Goal: Task Accomplishment & Management: Complete application form

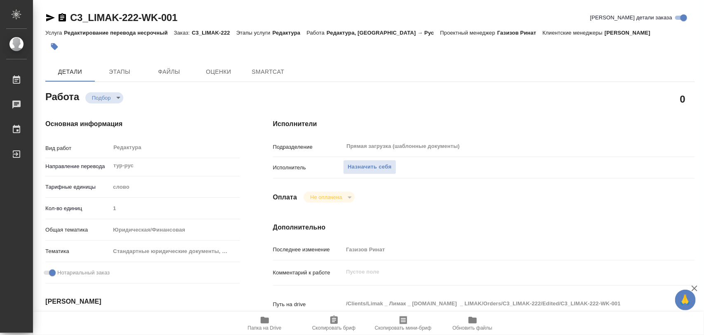
type textarea "x"
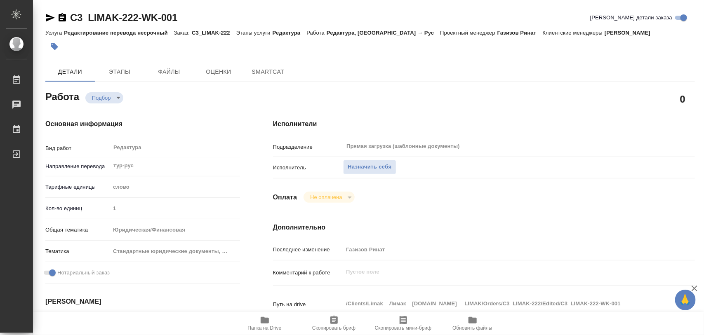
type textarea "x"
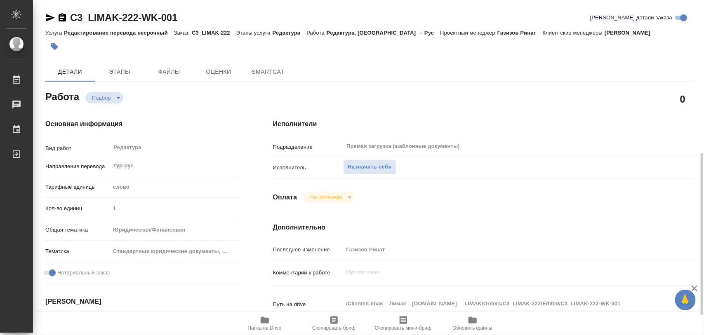
scroll to position [103, 0]
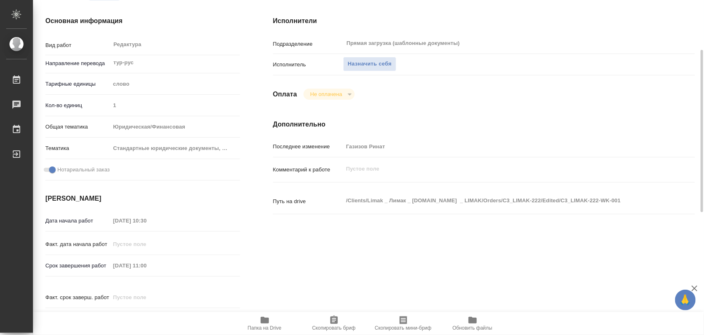
type textarea "x"
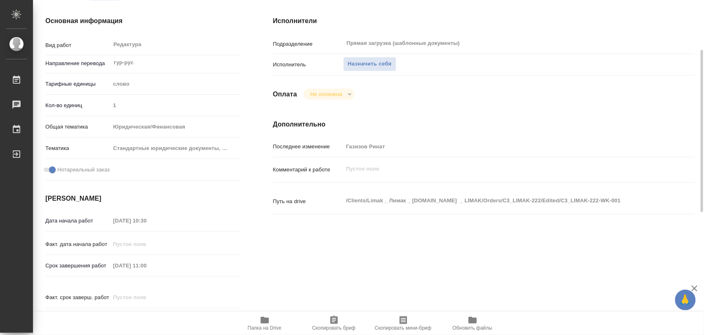
type textarea "x"
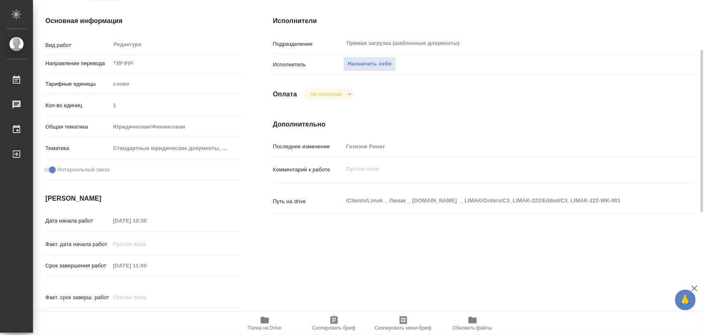
type textarea "x"
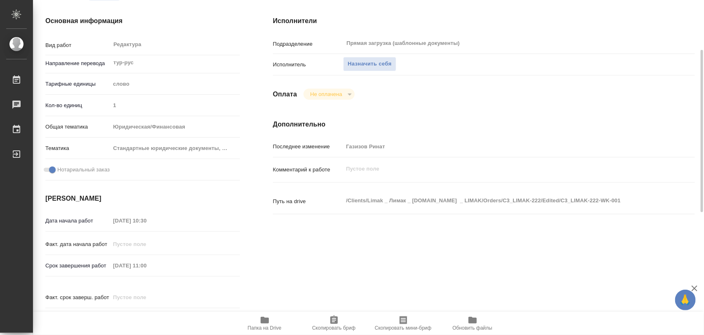
scroll to position [0, 0]
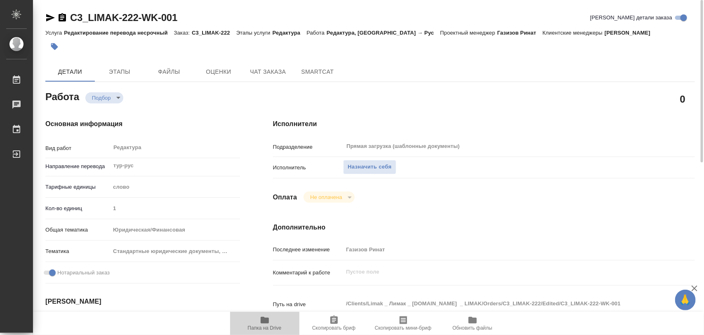
click at [268, 323] on icon "button" at bounding box center [265, 320] width 8 height 7
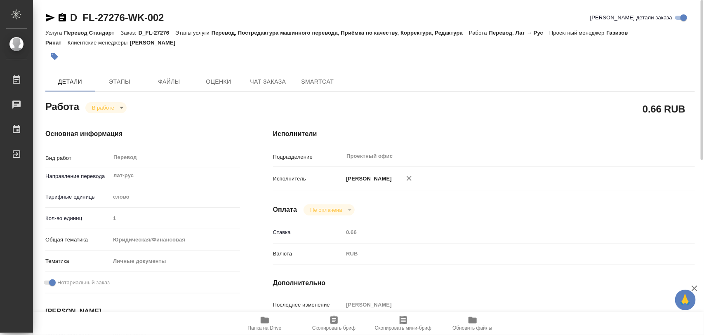
click at [59, 57] on button "button" at bounding box center [54, 56] width 18 height 18
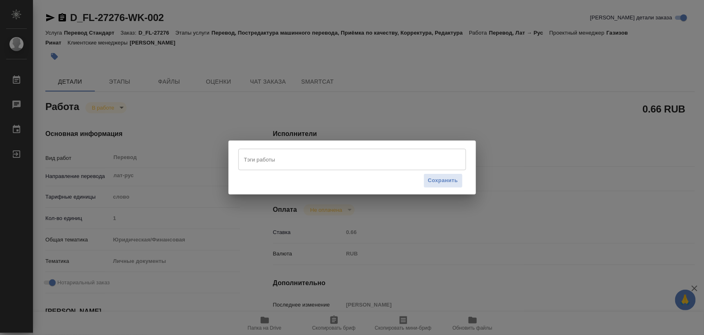
click at [339, 157] on input "Тэги работы" at bounding box center [344, 160] width 205 height 14
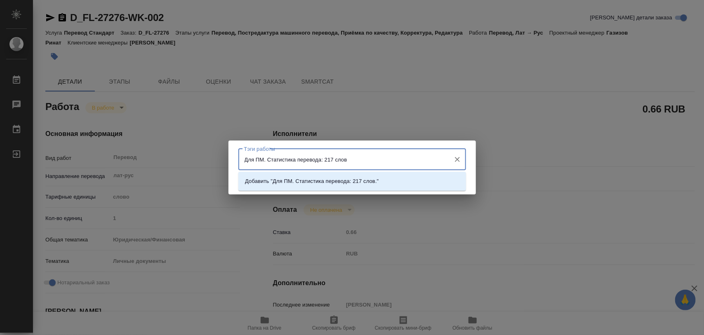
type input "Для ПМ. Статистика перевода: 217 слов."
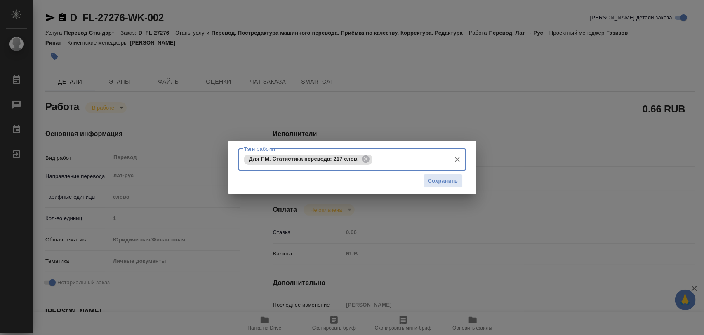
click at [450, 178] on span "Сохранить" at bounding box center [443, 181] width 30 height 9
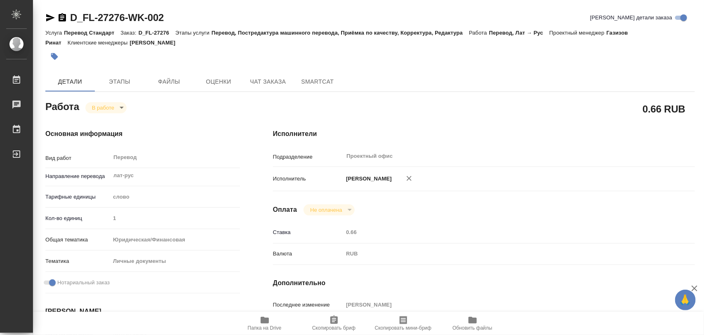
type input "inProgress"
type input "лат-рус"
type input "5a8b1489cc6b4906c91bfd90"
type input "1"
type input "yr-fn"
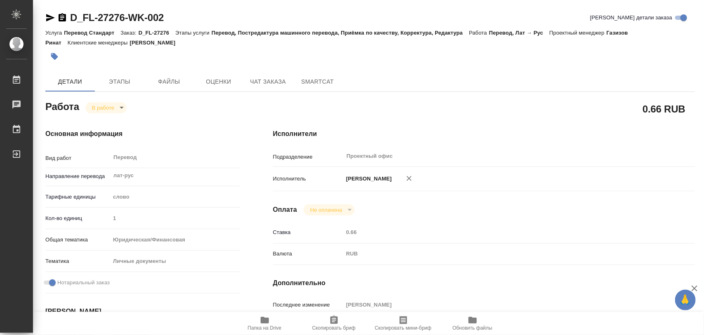
type input "5a8b8b956a9677013d343cfe"
checkbox input "true"
type input "04.09.2025 13:34"
type input "04.09.2025 13:54"
type input "05.09.2025 13:00"
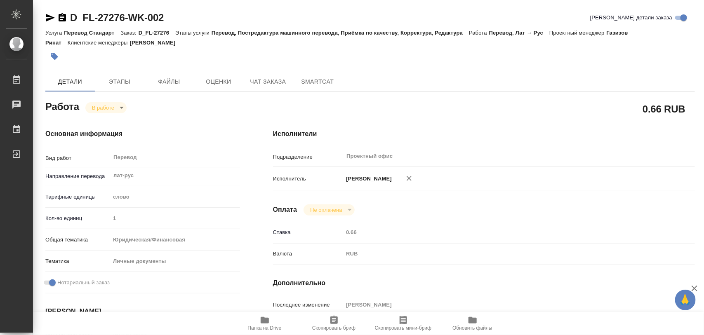
type input "05.09.2025 14:00"
type input "Проектный офис"
type input "notPayed"
type input "0.66"
type input "RUB"
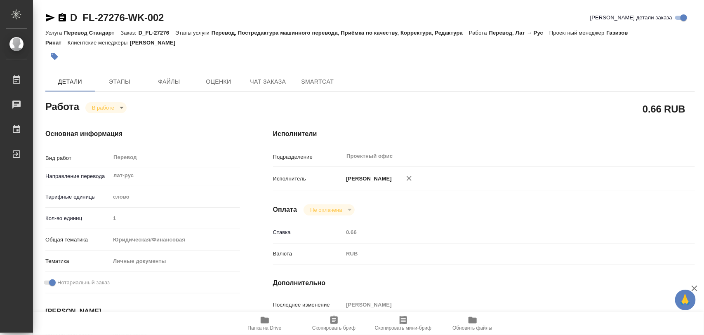
type input "Иглаков Максим"
type input "D_FL-27276"
type input "Перевод Стандарт"
type input "Перевод, Постредактура машинного перевода, Приёмка по качеству, Корректура, Ред…"
type input "Булахова Елена"
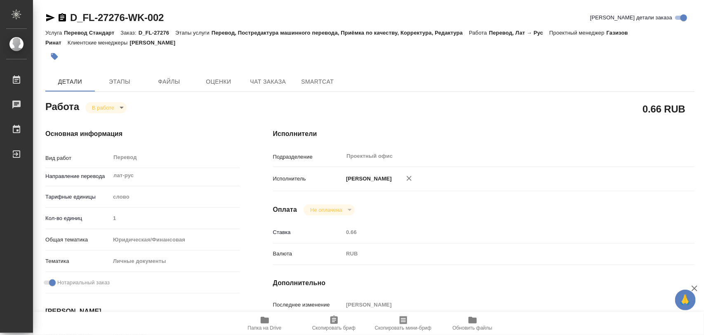
type input "/Clients/FL_D/Orders/D_FL-27276"
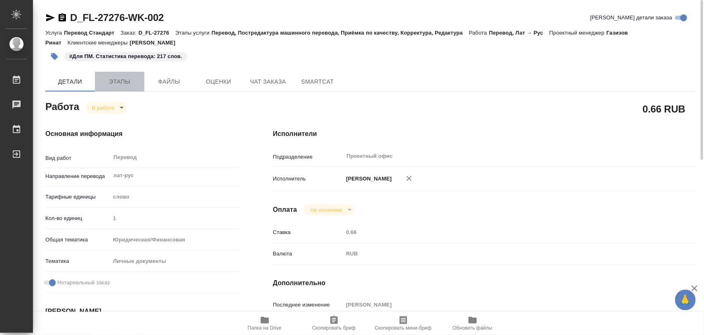
click at [120, 80] on span "Этапы" at bounding box center [120, 82] width 40 height 10
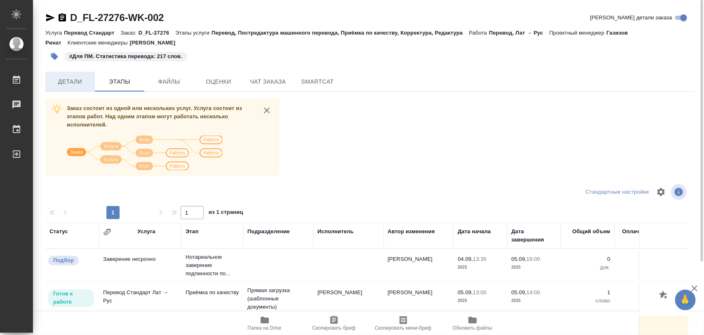
click at [69, 79] on span "Детали" at bounding box center [70, 82] width 40 height 10
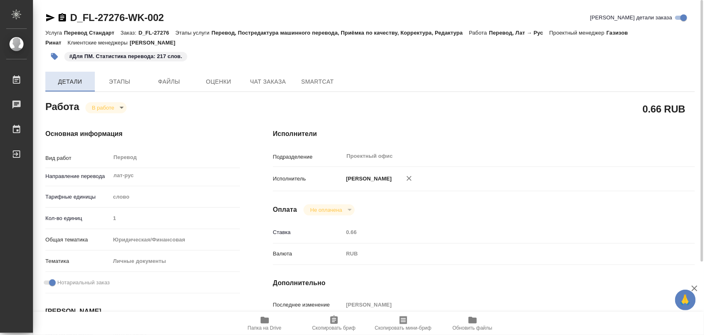
type textarea "x"
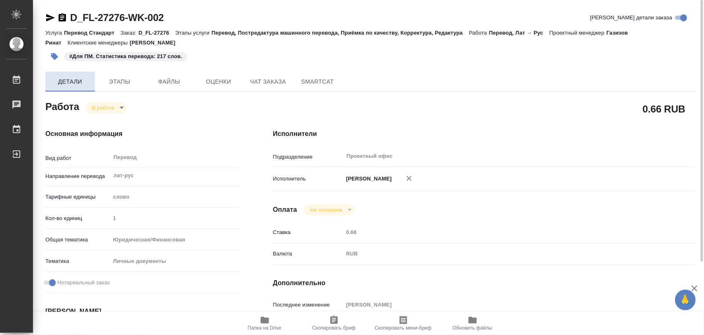
type textarea "x"
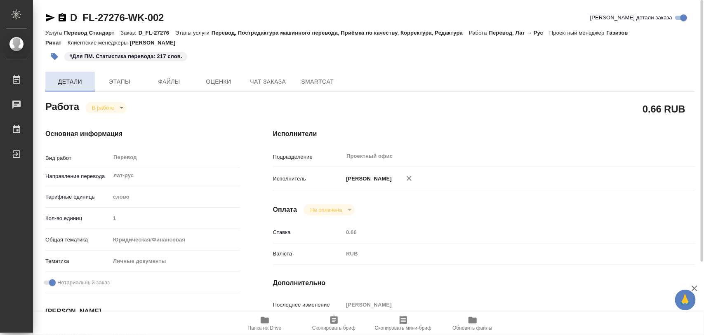
type textarea "x"
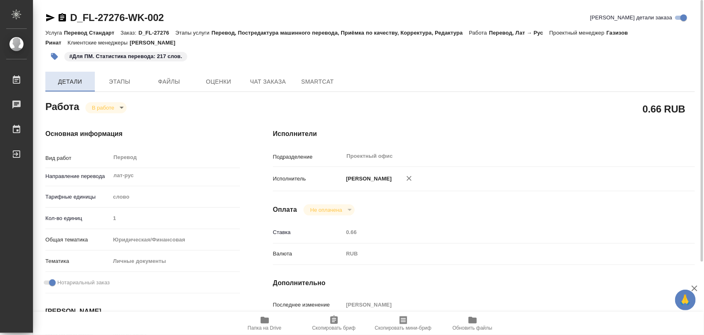
type textarea "x"
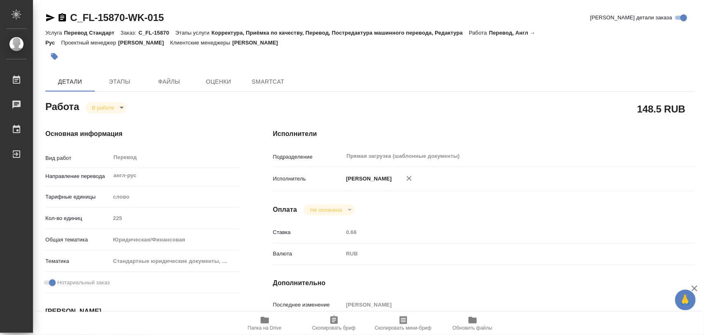
type textarea "x"
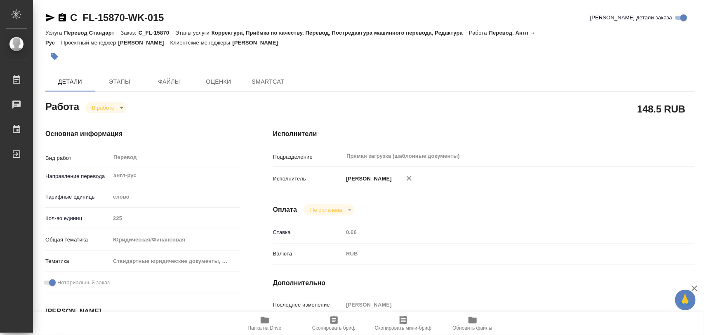
type textarea "x"
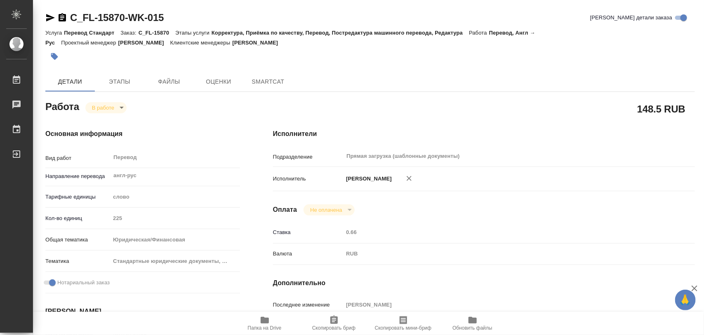
type textarea "x"
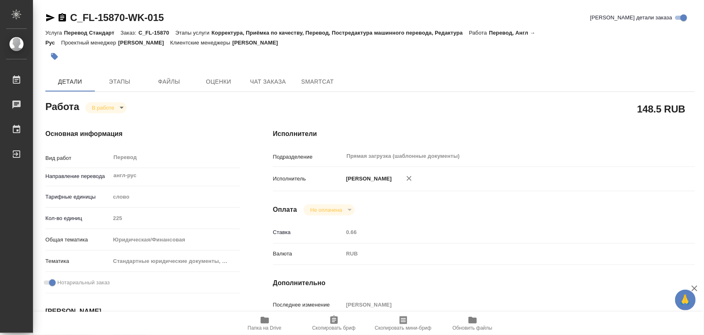
type textarea "x"
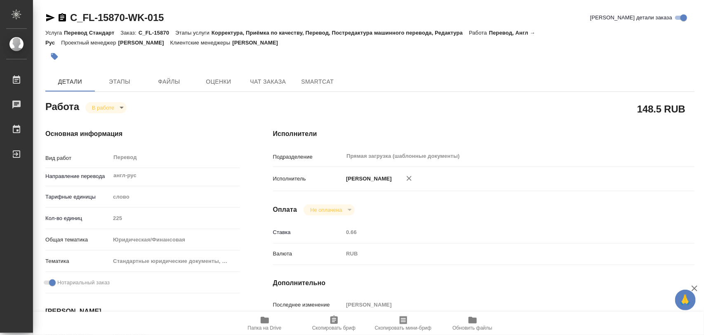
type textarea "x"
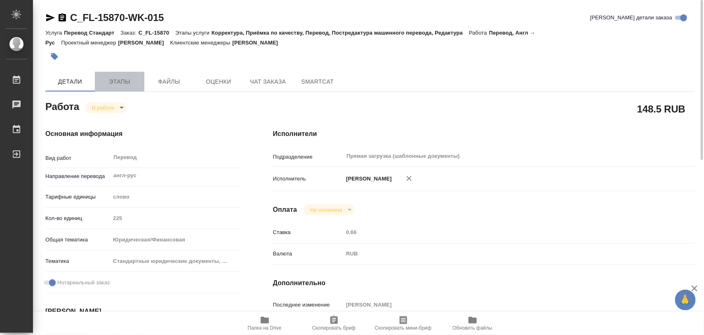
click at [122, 83] on span "Этапы" at bounding box center [120, 82] width 40 height 10
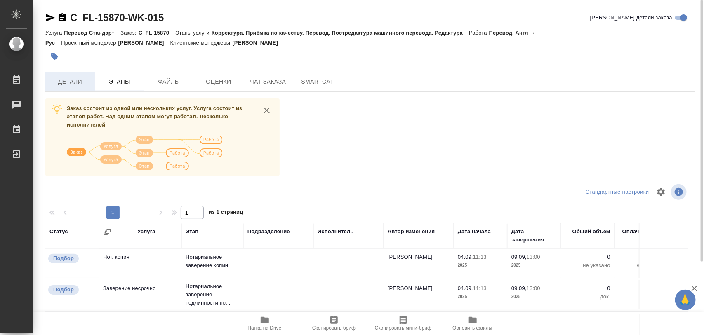
click at [64, 83] on span "Детали" at bounding box center [70, 82] width 40 height 10
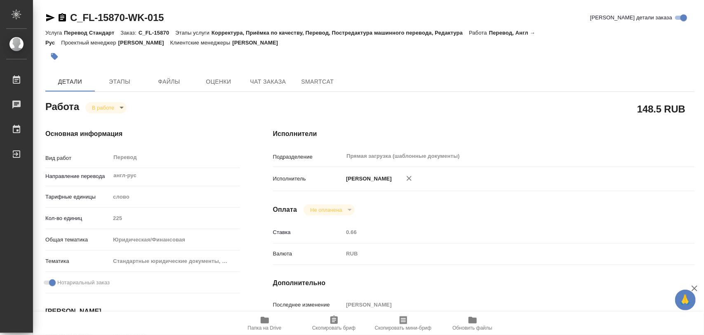
type textarea "x"
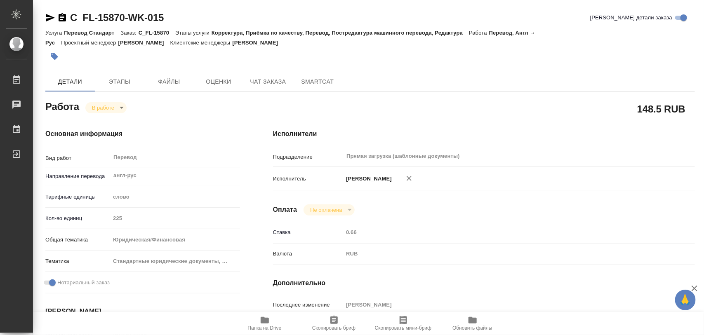
type textarea "x"
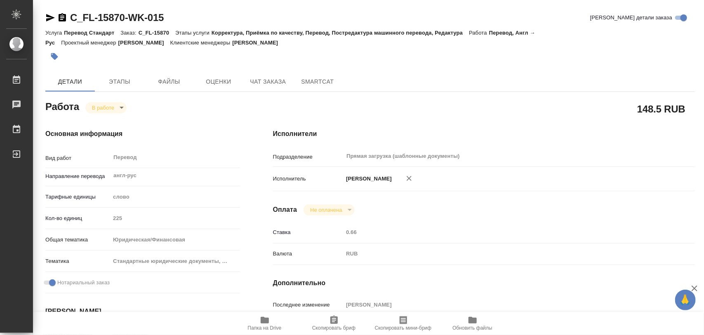
type textarea "x"
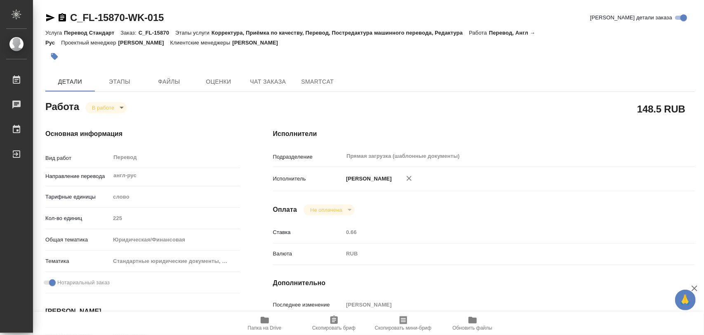
type textarea "x"
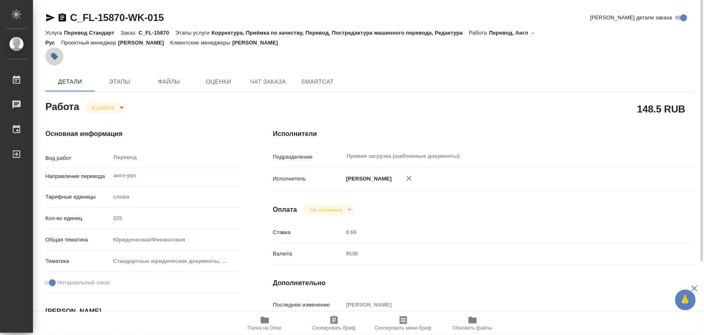
click at [52, 55] on icon "button" at bounding box center [54, 56] width 7 height 7
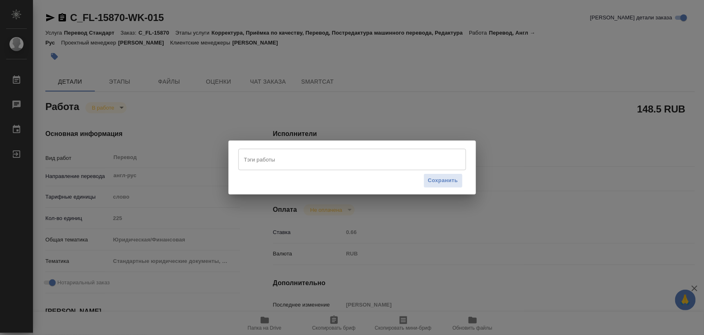
click at [292, 163] on input "Тэги работы" at bounding box center [344, 160] width 205 height 14
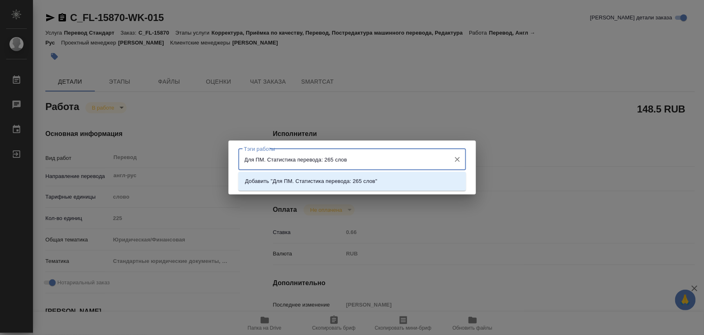
type input "Для ПМ. Статистика перевода: 265 слов."
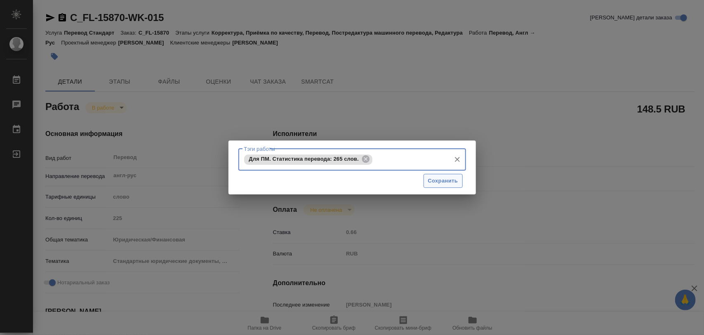
click at [442, 181] on span "Сохранить" at bounding box center [443, 181] width 30 height 9
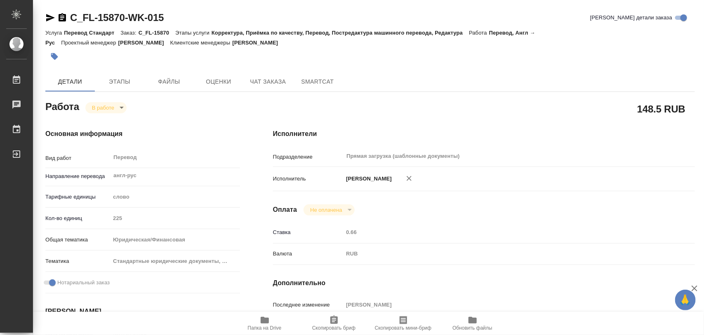
type input "inProgress"
type textarea "Перевод"
type textarea "x"
type input "англ-рус"
type input "5a8b1489cc6b4906c91bfd90"
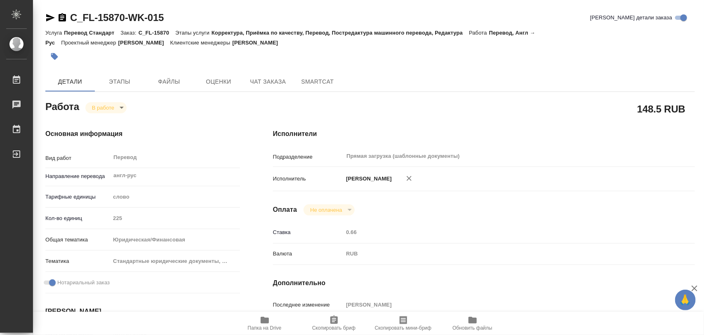
type input "225"
type input "yr-fn"
type input "5f647205b73bc97568ca66bf"
checkbox input "true"
type input "04.09.2025 11:03"
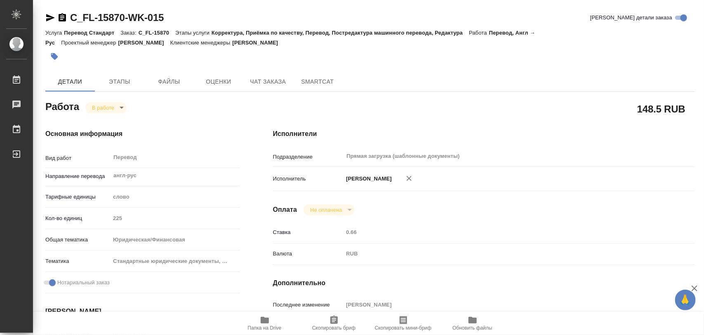
type input "04.09.2025 14:19"
type input "05.09.2025 12:00"
type input "09.09.2025 13:00"
type input "Прямая загрузка (шаблонные документы)"
type input "notPayed"
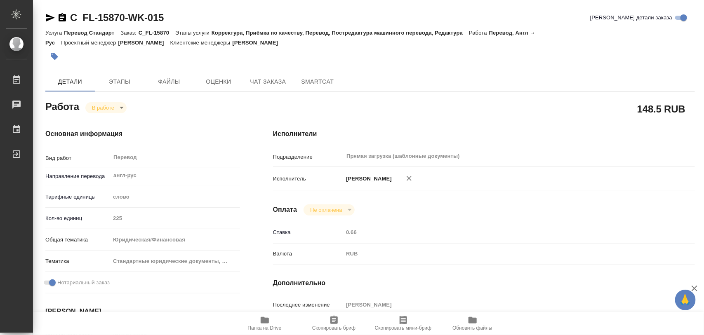
type input "0.66"
type input "RUB"
type input "Иглаков Максим"
type textarea "x"
type textarea "/Clients/FL_C/Orders/C_FL-15870/Translated/C_FL-15870-WK-015"
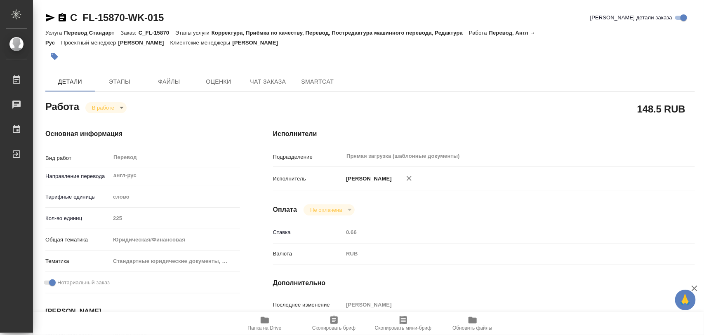
type textarea "x"
type input "C_FL-15870"
type input "Перевод Стандарт"
type input "Корректура, Приёмка по качеству, Перевод, Постредактура машинного перевода, Ред…"
type input "Лямина Надежда"
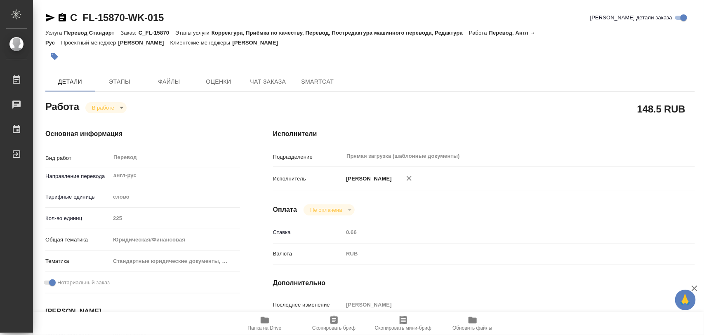
type input "Арсеньева Вера"
type input "/Clients/FL_C/Orders/C_FL-15870"
type textarea "x"
type textarea "нот"
type textarea "x"
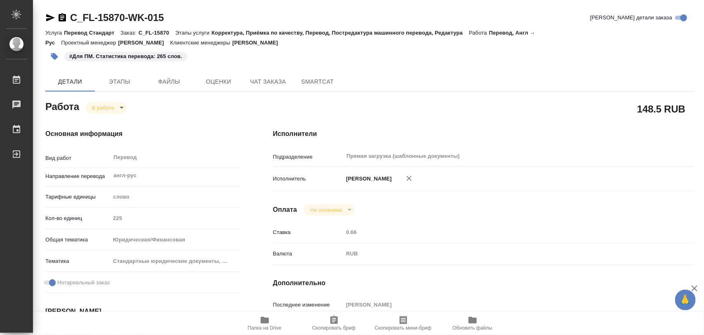
type textarea "x"
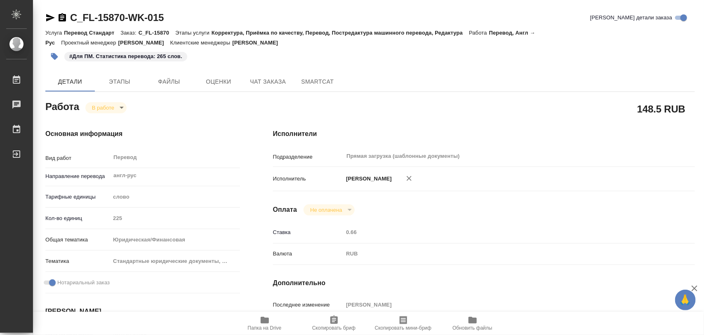
type textarea "x"
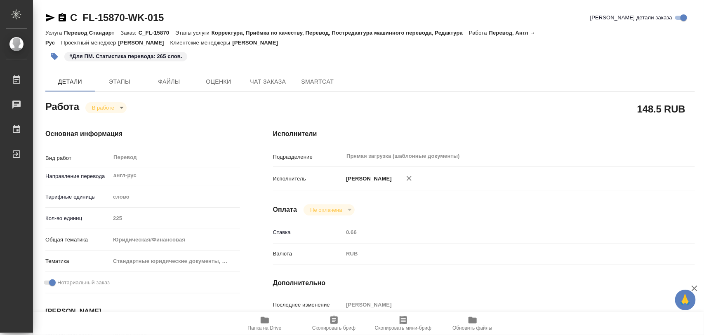
type textarea "x"
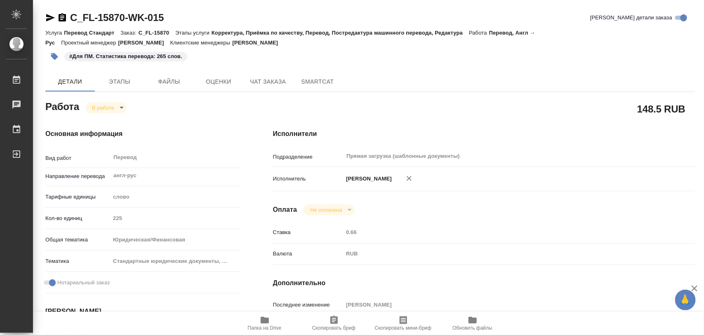
type textarea "x"
